Goal: Find specific page/section: Find specific page/section

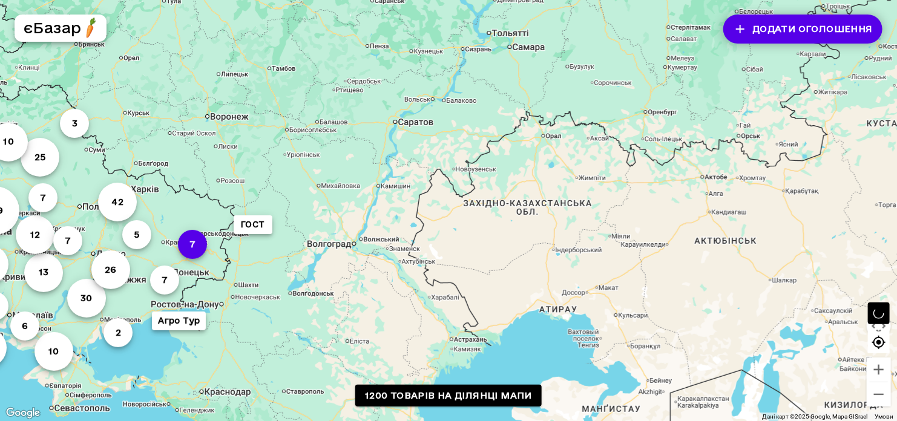
drag, startPoint x: 165, startPoint y: 238, endPoint x: 280, endPoint y: 226, distance: 116.3
click at [268, 229] on div "82 159 42 25 18 57 45 30 13 26 42 10 18 17 10 12 7 3 7 7 12 5 6 7 13 5 3 7 ГОСТ…" at bounding box center [448, 210] width 897 height 421
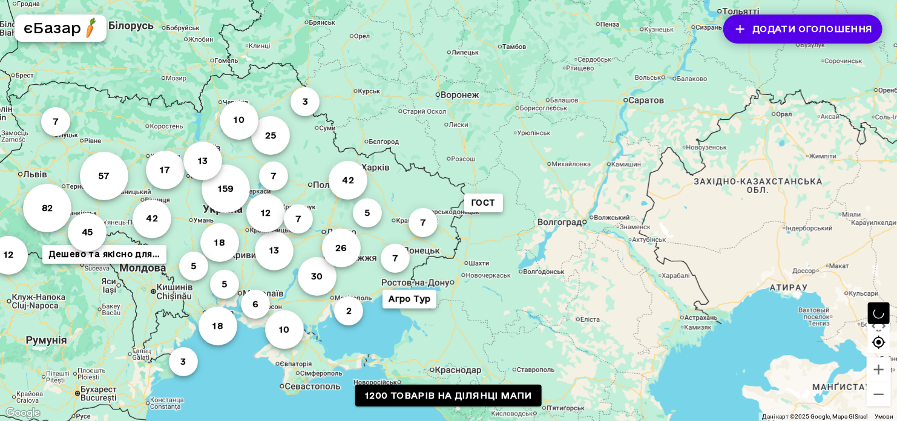
drag, startPoint x: 375, startPoint y: 205, endPoint x: 385, endPoint y: 207, distance: 10.4
click at [384, 207] on div "82 159 42 25 18 57 45 30 13 26 42 10 18 17 10 12 7 3 7 7 12 5 6 7 13 5 3 7 ГОСТ…" at bounding box center [448, 210] width 897 height 421
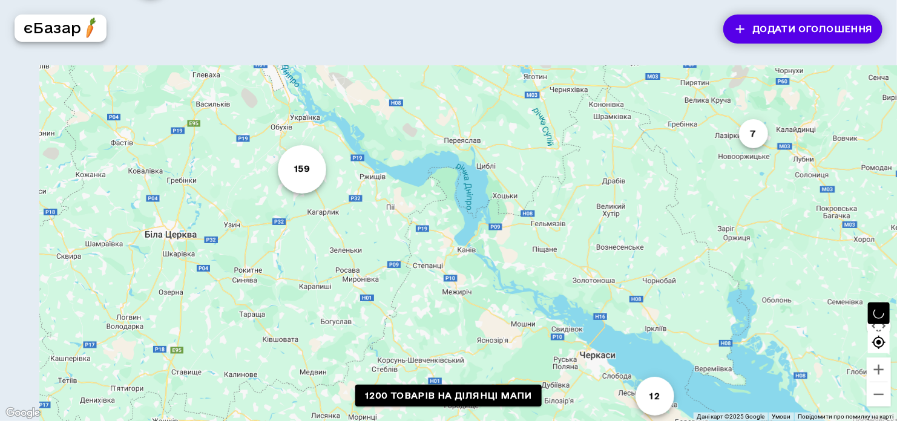
drag, startPoint x: 260, startPoint y: 197, endPoint x: 294, endPoint y: 276, distance: 85.7
click at [289, 266] on div "82 159 42 25 18 57 45 30 13 26 42 10 18 17 10 12 7 3 7 7 12 5 6 7 13 5 3 7 ГОСТ…" at bounding box center [448, 210] width 897 height 421
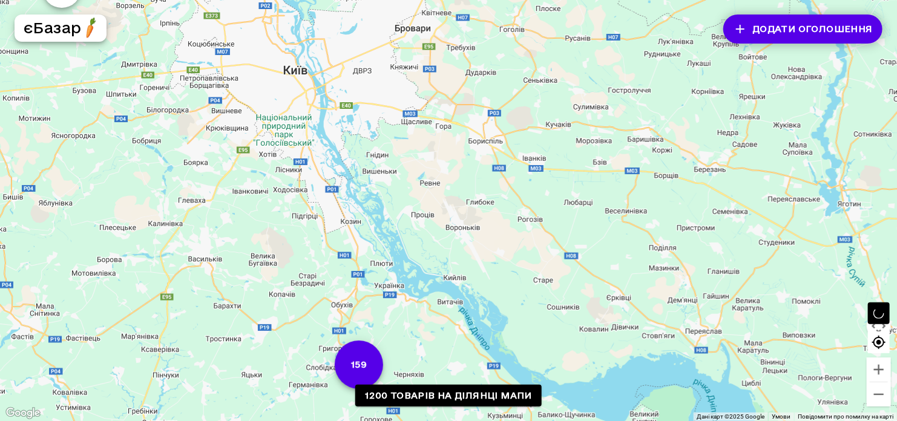
click at [363, 362] on button "159" at bounding box center [359, 365] width 48 height 48
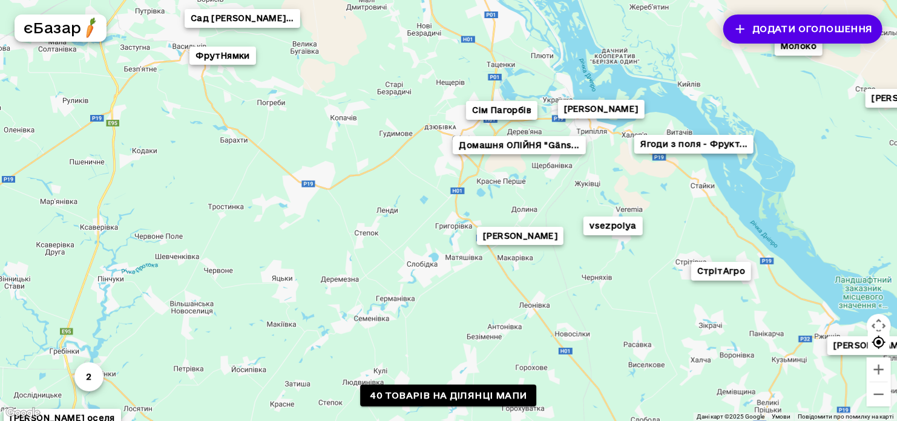
click at [493, 235] on button "[PERSON_NAME]" at bounding box center [520, 236] width 87 height 19
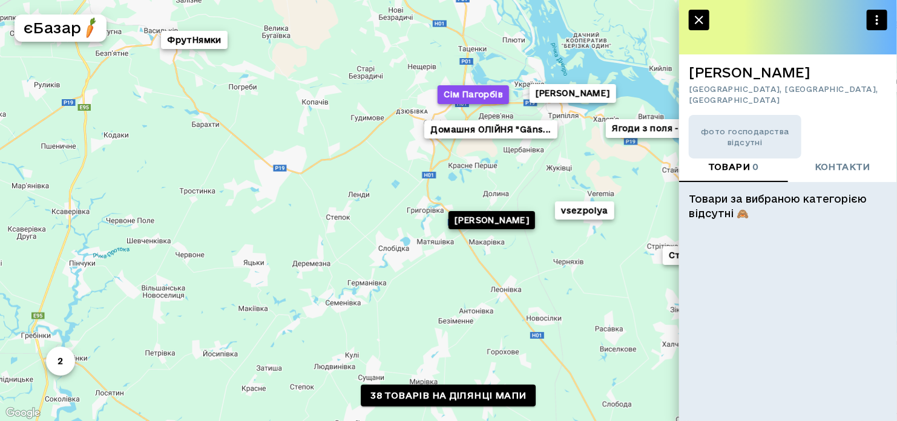
click at [487, 95] on button "Сім Пагорбів" at bounding box center [473, 94] width 71 height 19
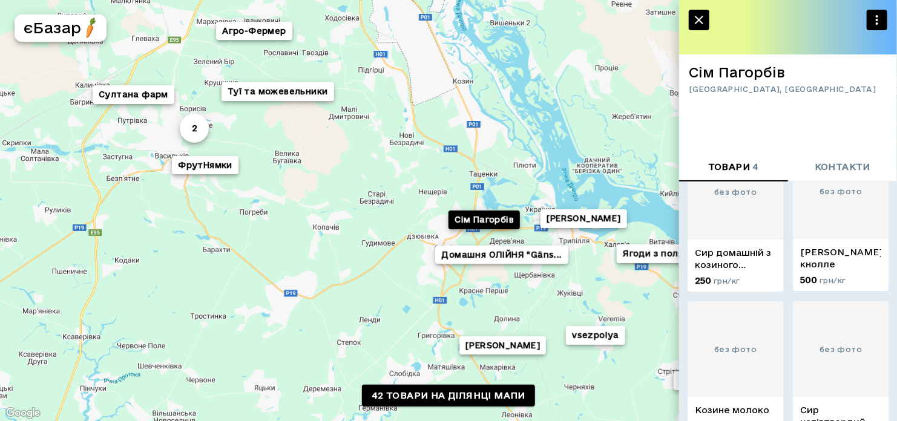
scroll to position [104, 0]
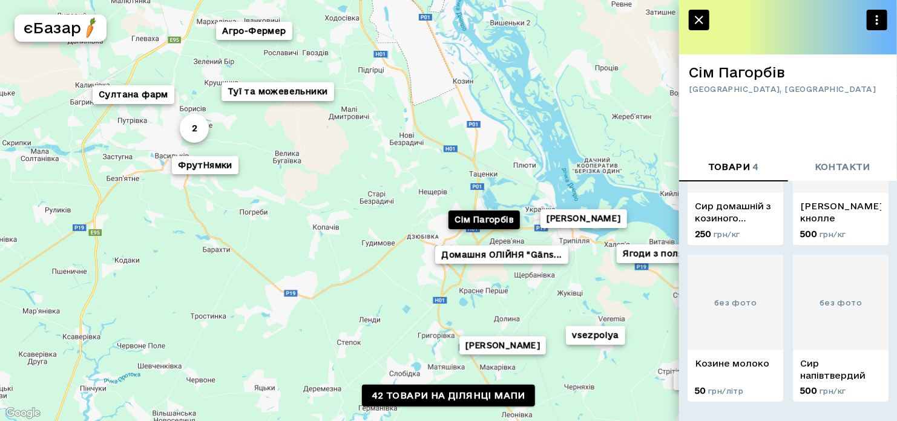
click at [702, 21] on icon "button" at bounding box center [699, 20] width 15 height 15
